Goal: Transaction & Acquisition: Subscribe to service/newsletter

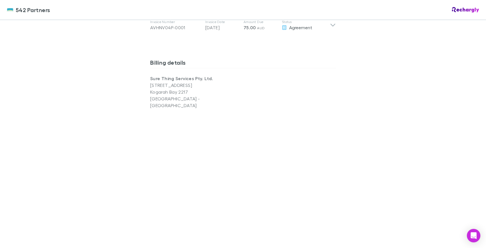
scroll to position [239, 0]
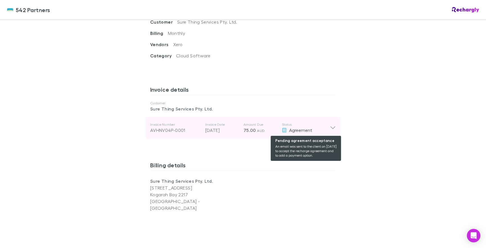
click at [296, 130] on span "Agreement" at bounding box center [300, 129] width 23 height 5
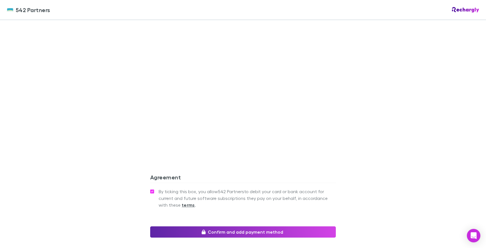
scroll to position [553, 0]
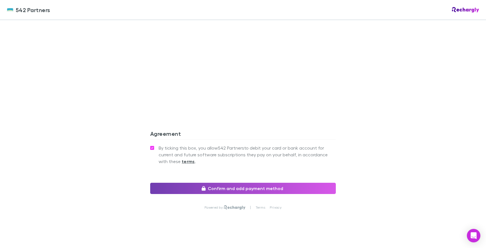
click at [264, 183] on button "Confirm and add payment method" at bounding box center [243, 188] width 186 height 11
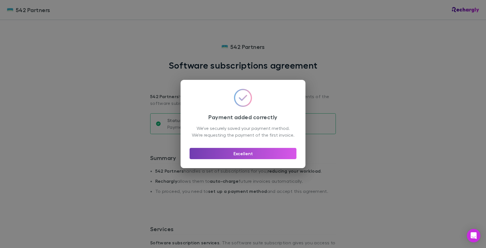
click at [273, 156] on button "Excellent" at bounding box center [243, 153] width 107 height 11
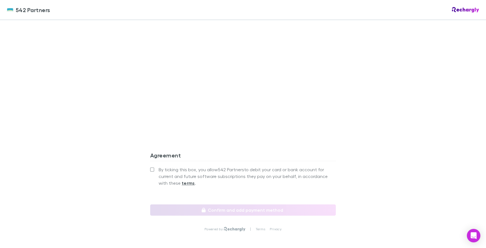
scroll to position [479, 0]
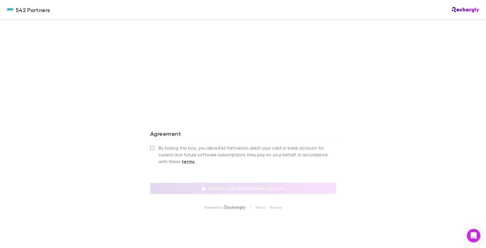
click at [154, 145] on label "By ticking this box, you allow 542 Partners to debit your card or bank account …" at bounding box center [243, 155] width 186 height 20
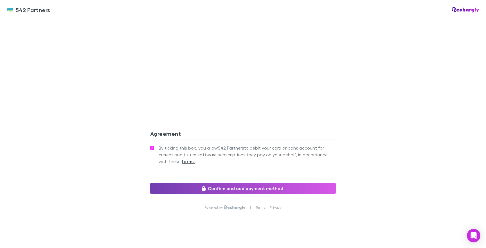
click at [219, 183] on button "Confirm and add payment method" at bounding box center [243, 188] width 186 height 11
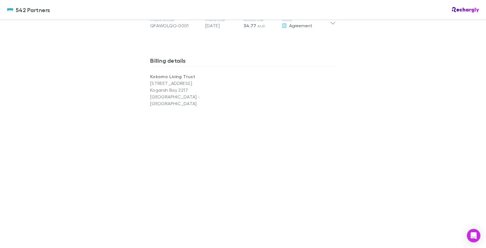
scroll to position [466, 0]
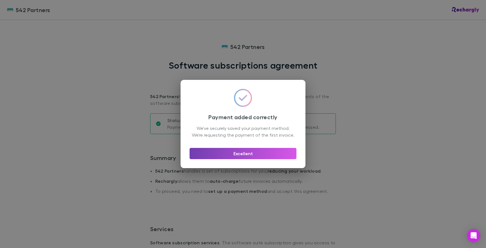
click at [238, 156] on button "Excellent" at bounding box center [243, 153] width 107 height 11
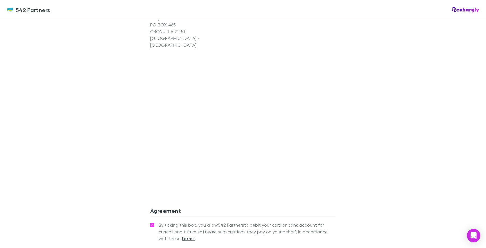
scroll to position [479, 0]
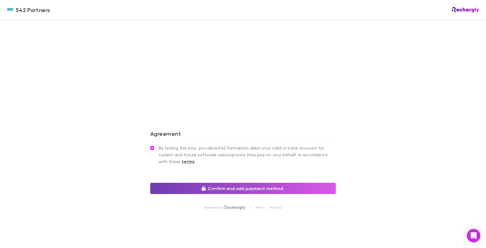
click at [222, 183] on button "Confirm and add payment method" at bounding box center [243, 188] width 186 height 11
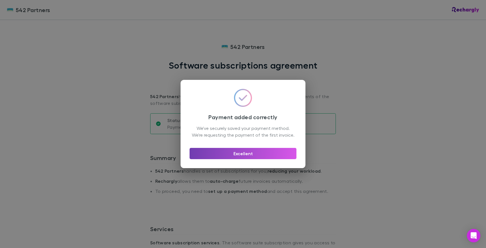
click at [232, 159] on button "Excellent" at bounding box center [243, 153] width 107 height 11
